Goal: Task Accomplishment & Management: Manage account settings

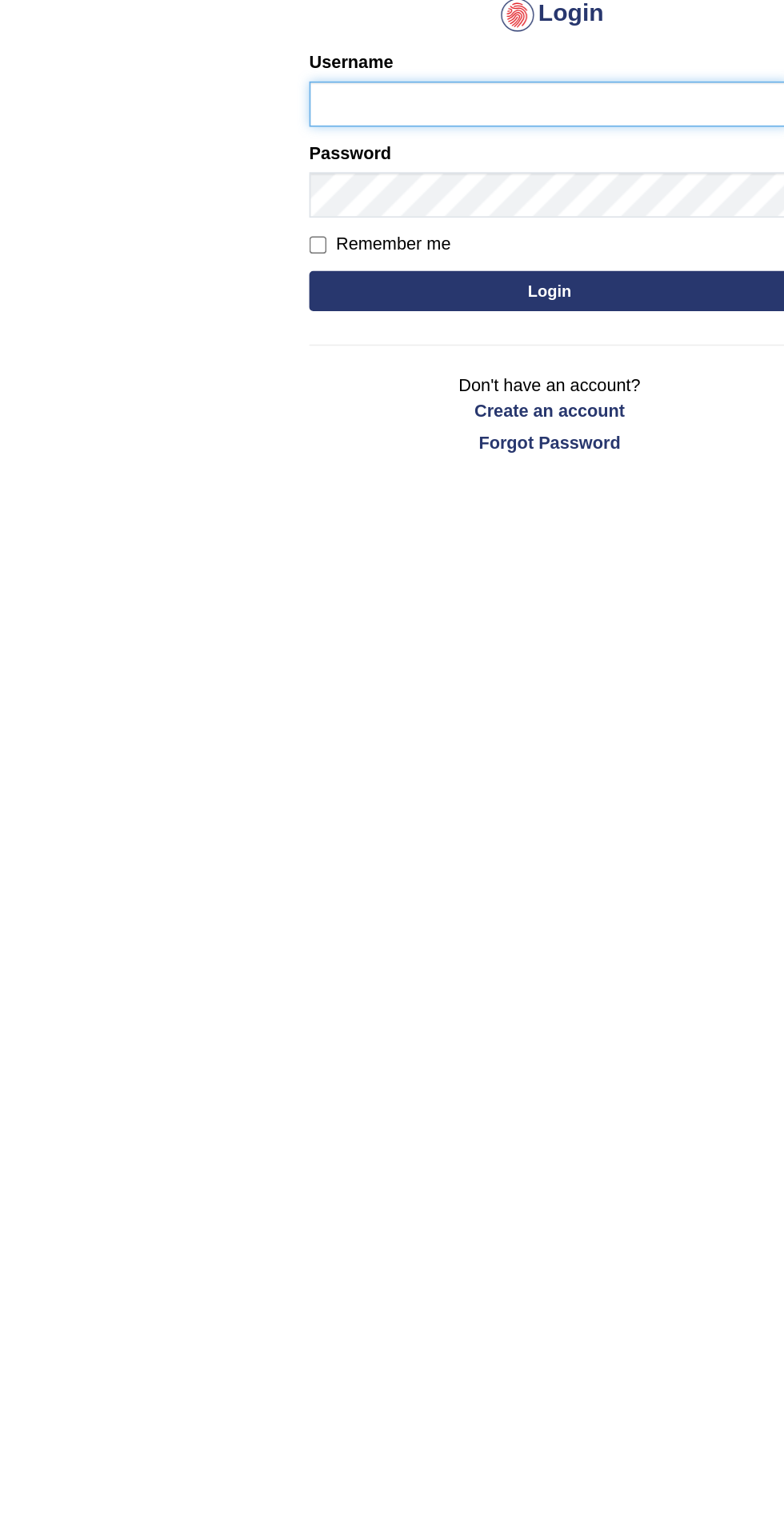
click at [275, 260] on input "Username" at bounding box center [392, 257] width 288 height 27
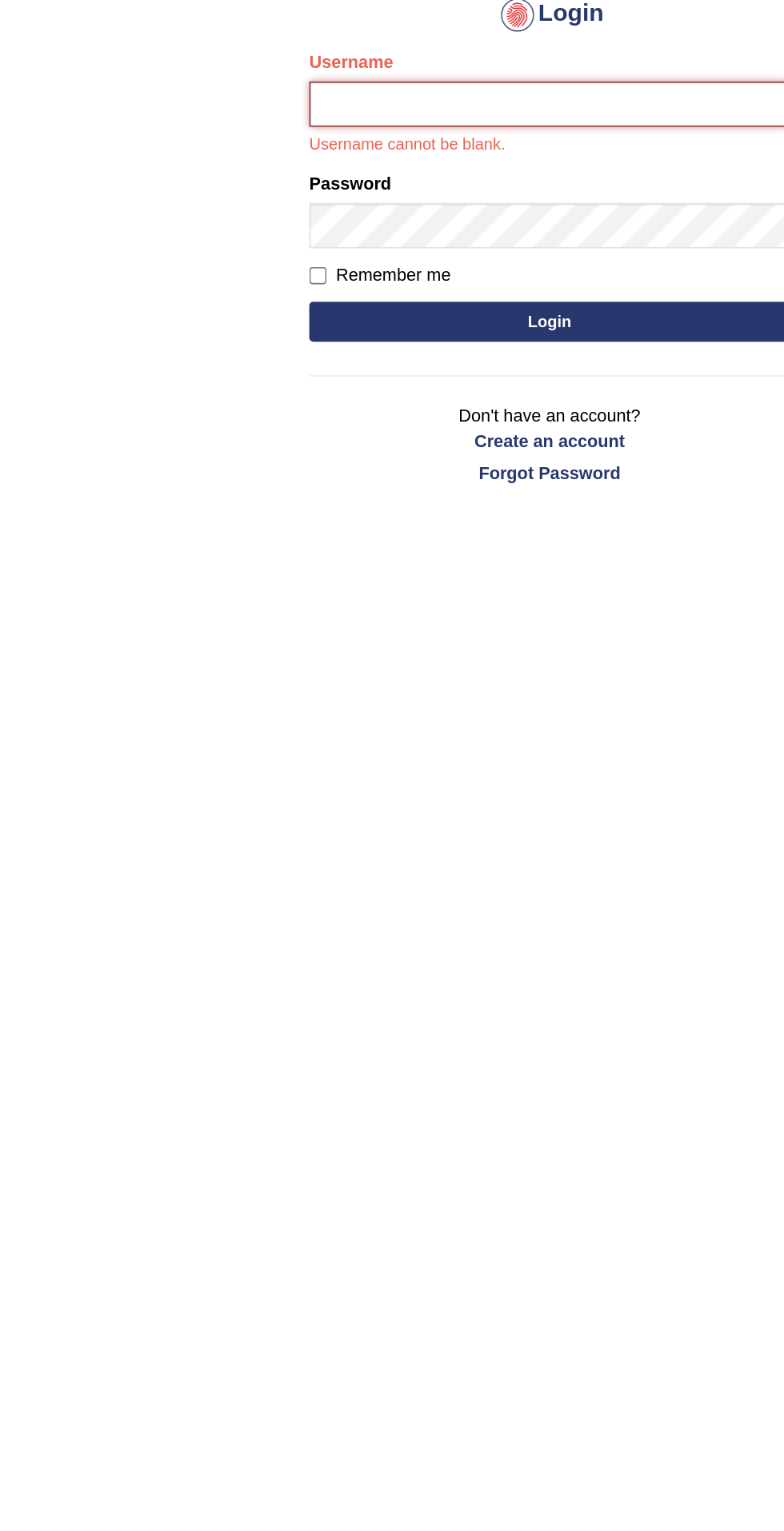
type input "filipimg"
click at [248, 376] on button "Login" at bounding box center [392, 388] width 288 height 24
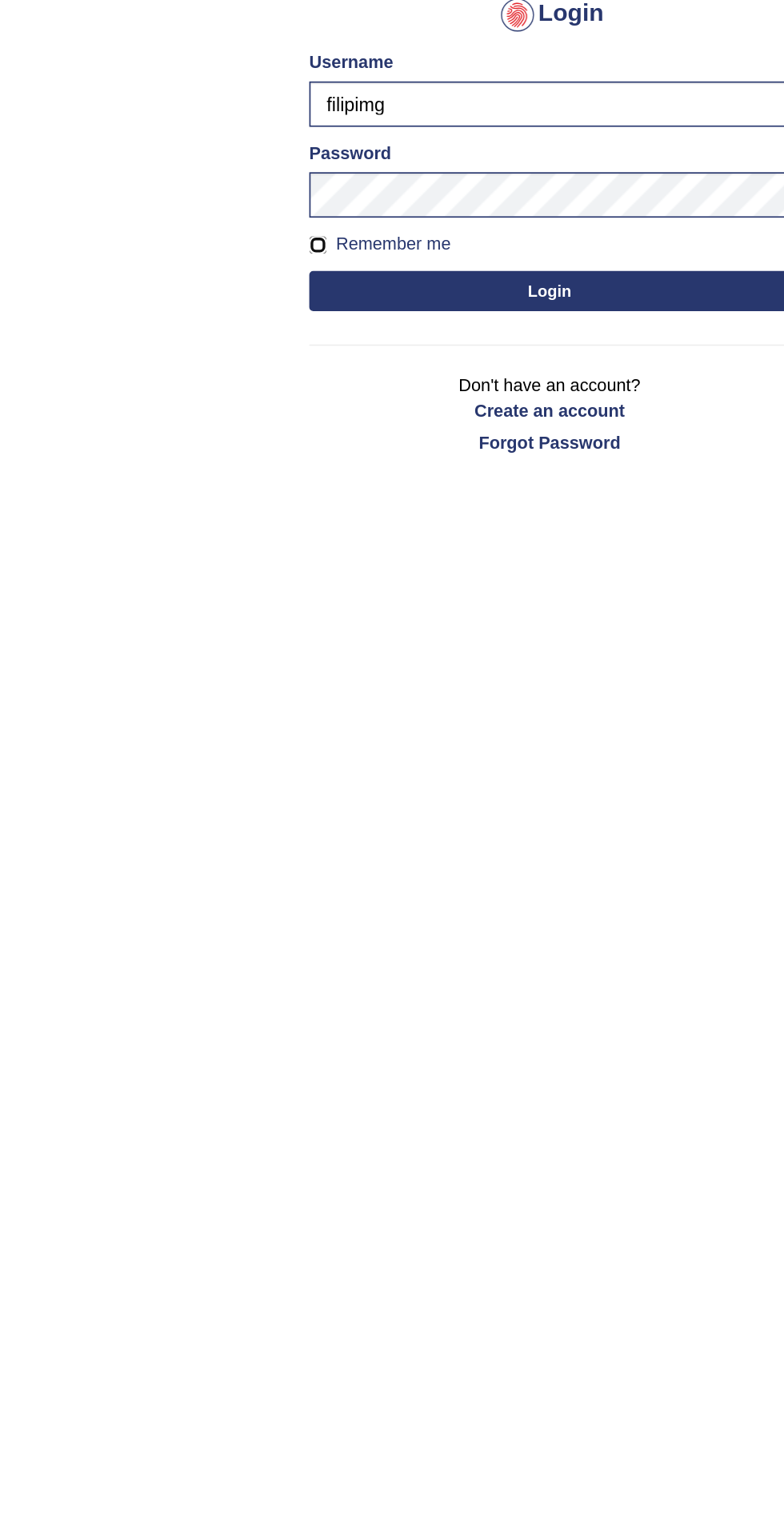
click at [258, 345] on input "Remember me" at bounding box center [253, 342] width 11 height 11
checkbox input "true"
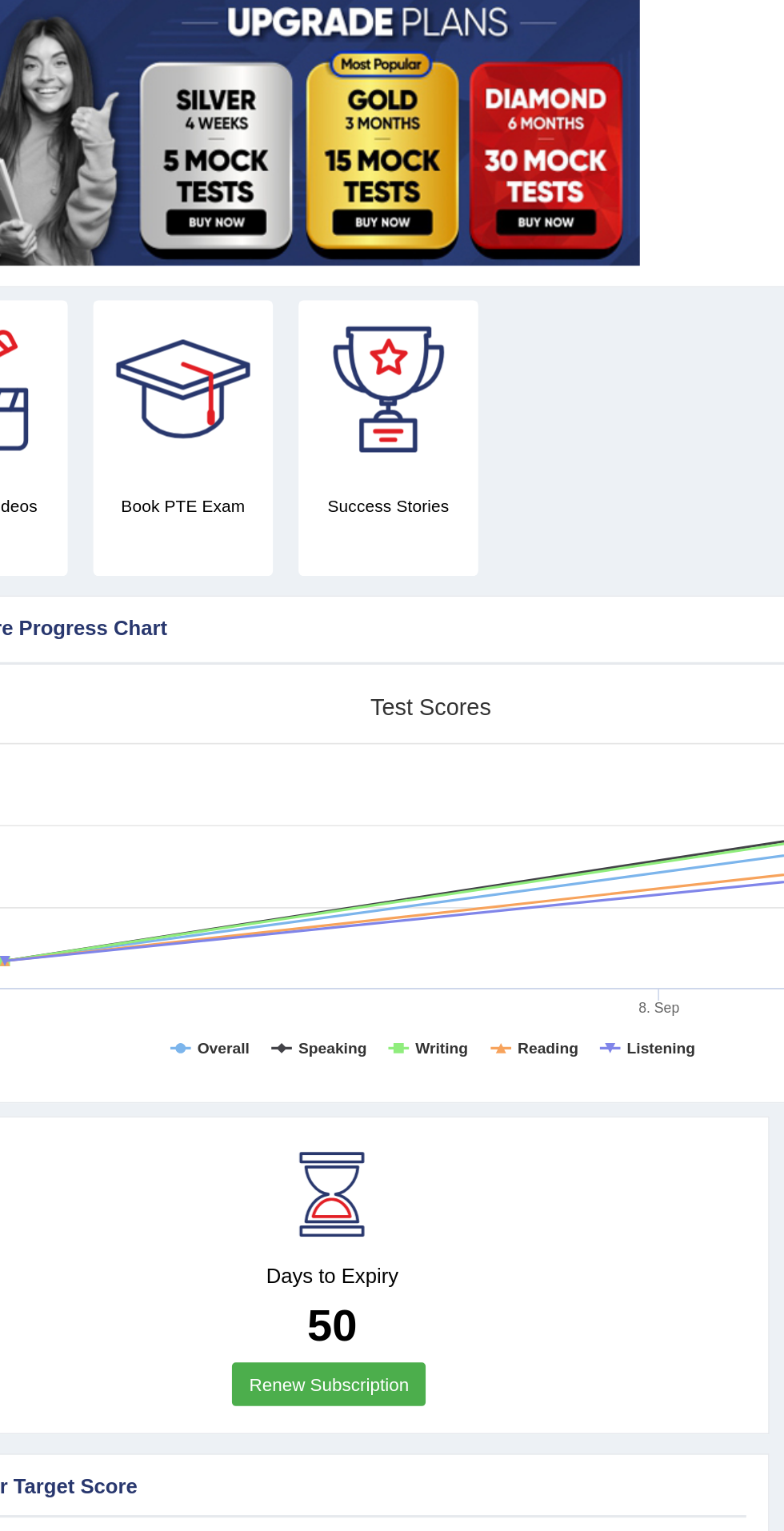
scroll to position [1, 0]
